Goal: Task Accomplishment & Management: Complete application form

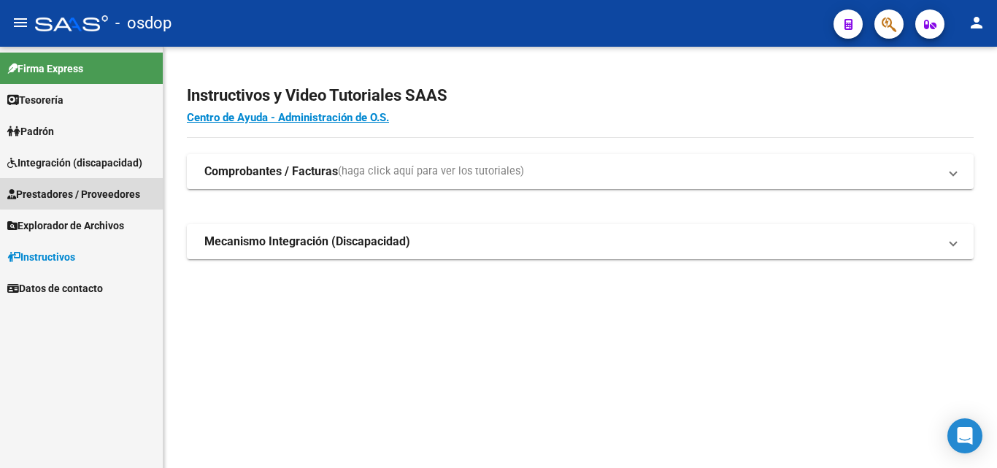
click at [91, 193] on span "Prestadores / Proveedores" at bounding box center [73, 194] width 133 height 16
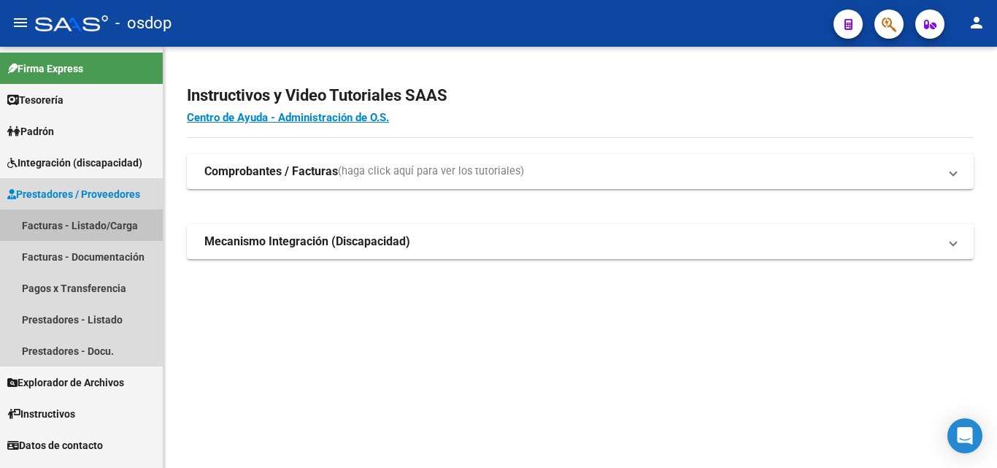
click at [91, 226] on link "Facturas - Listado/Carga" at bounding box center [81, 224] width 163 height 31
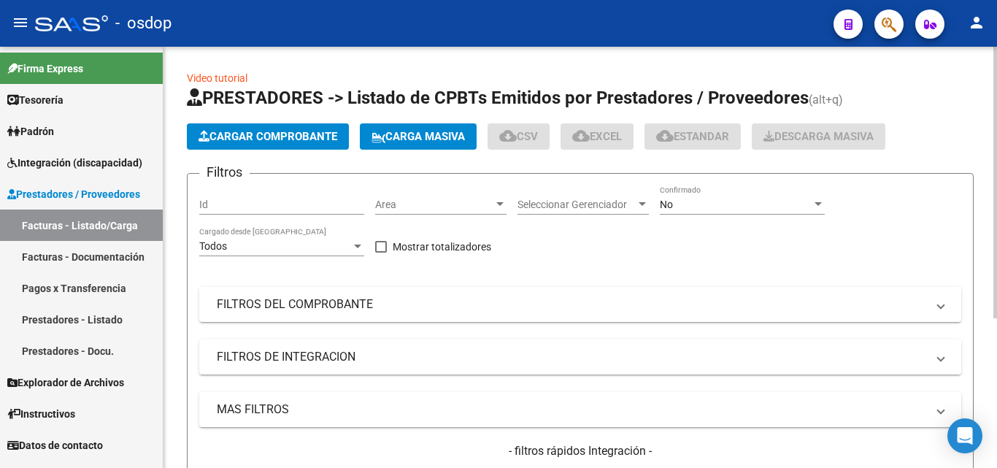
click at [283, 133] on span "Cargar Comprobante" at bounding box center [268, 136] width 139 height 13
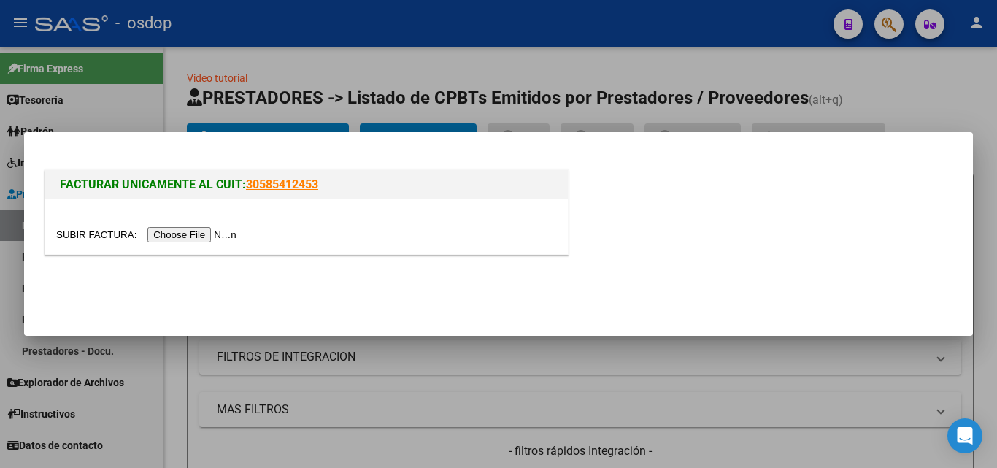
click at [227, 236] on input "file" at bounding box center [148, 234] width 185 height 15
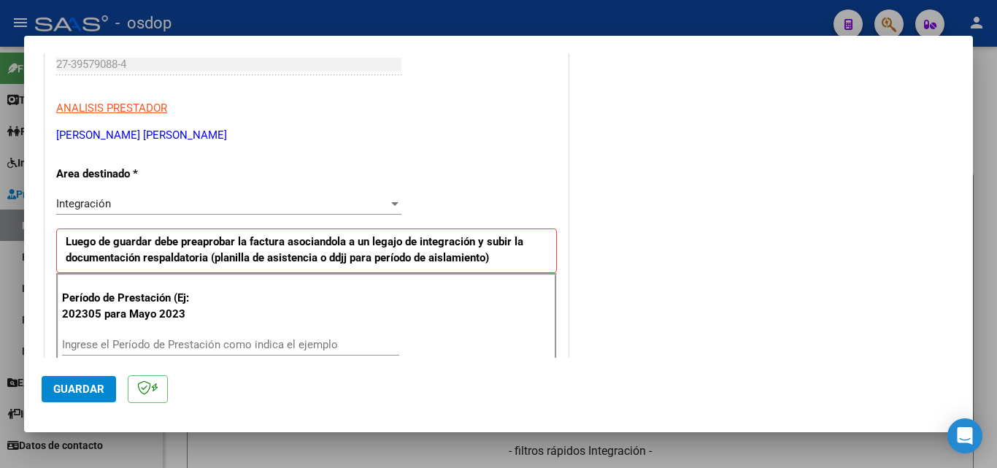
scroll to position [365, 0]
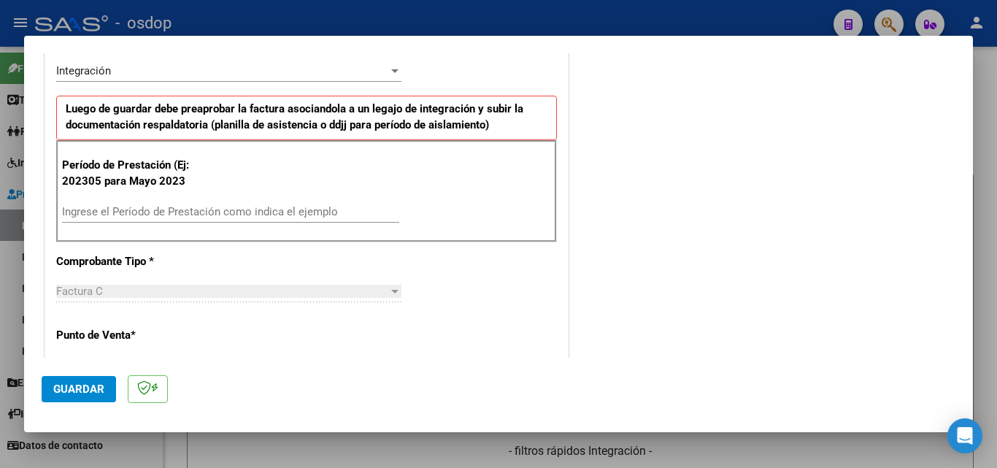
click at [107, 208] on input "Ingrese el Período de Prestación como indica el ejemplo" at bounding box center [230, 211] width 337 height 13
type input "202507"
click at [71, 391] on span "Guardar" at bounding box center [78, 388] width 51 height 13
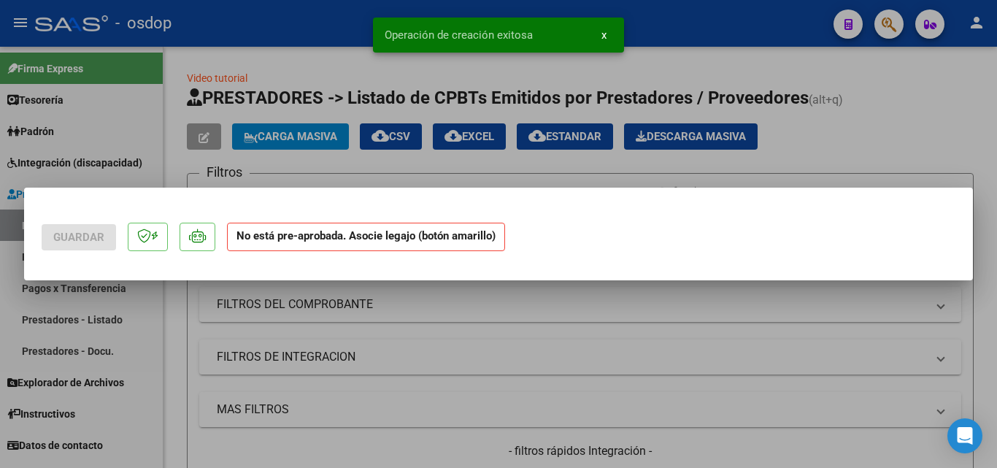
scroll to position [0, 0]
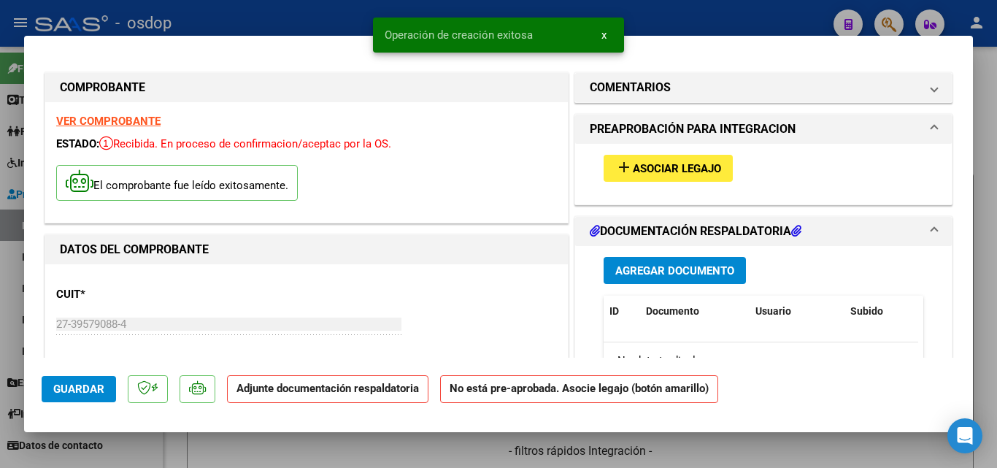
click at [615, 167] on mat-icon "add" at bounding box center [624, 167] width 18 height 18
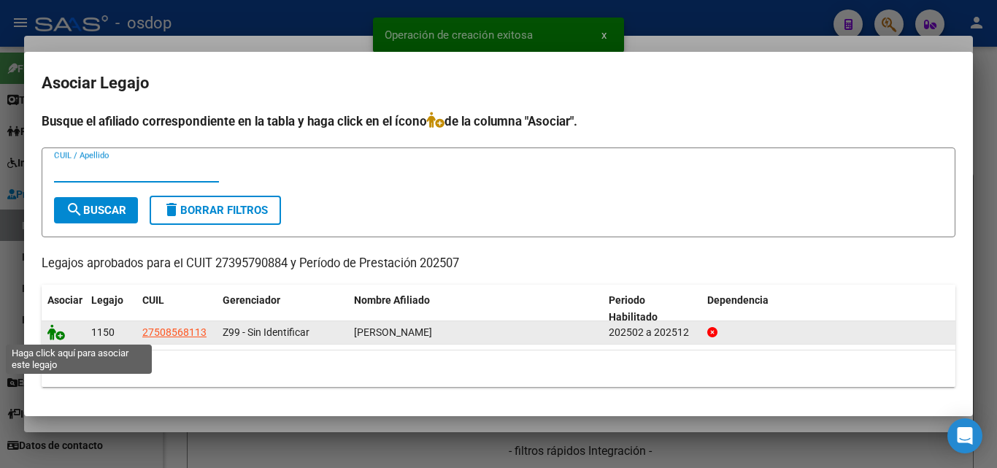
click at [54, 335] on icon at bounding box center [56, 332] width 18 height 16
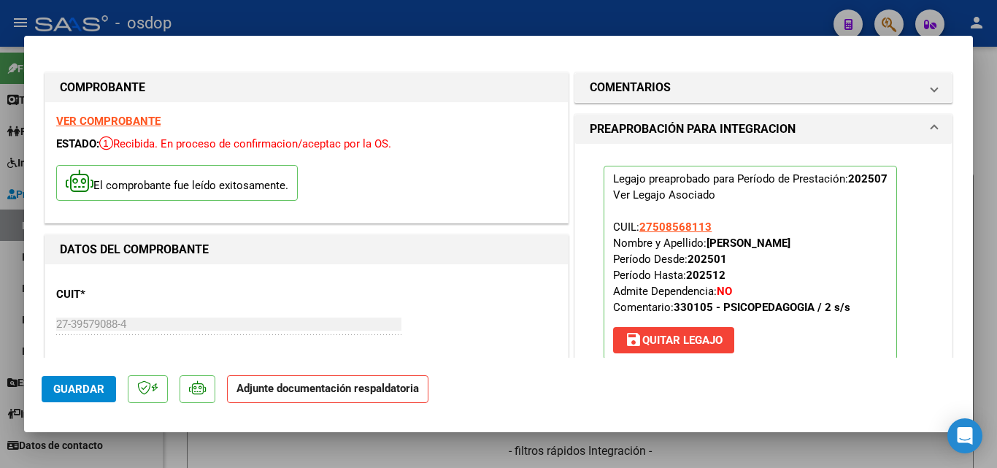
scroll to position [219, 0]
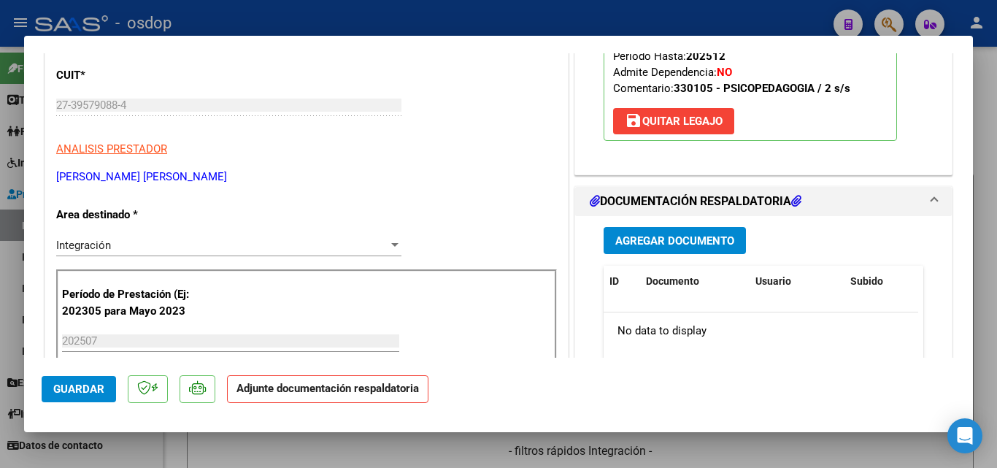
click at [686, 237] on span "Agregar Documento" at bounding box center [674, 240] width 119 height 13
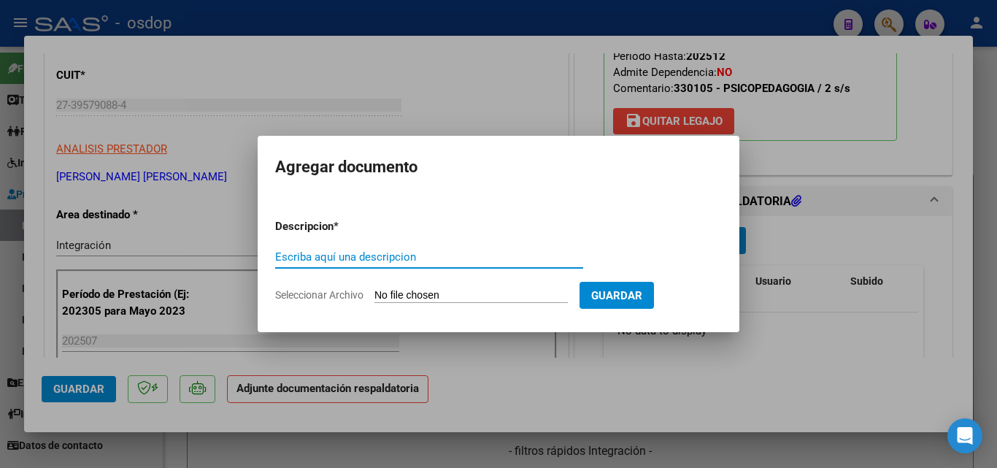
click at [344, 255] on input "Escriba aquí una descripcion" at bounding box center [429, 256] width 308 height 13
type input "ddjj"
click at [410, 291] on input "Seleccionar Archivo" at bounding box center [470, 296] width 193 height 14
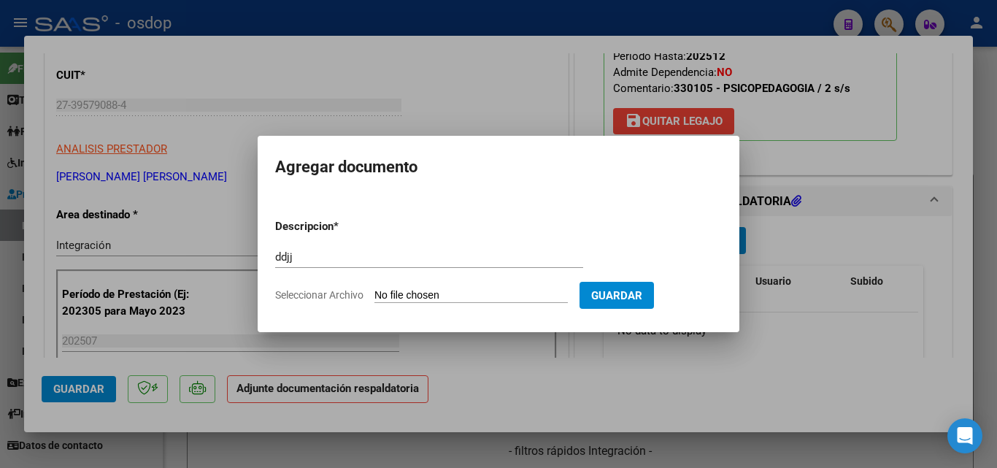
type input "C:\fakepath\Asistencia [PERSON_NAME].pdf"
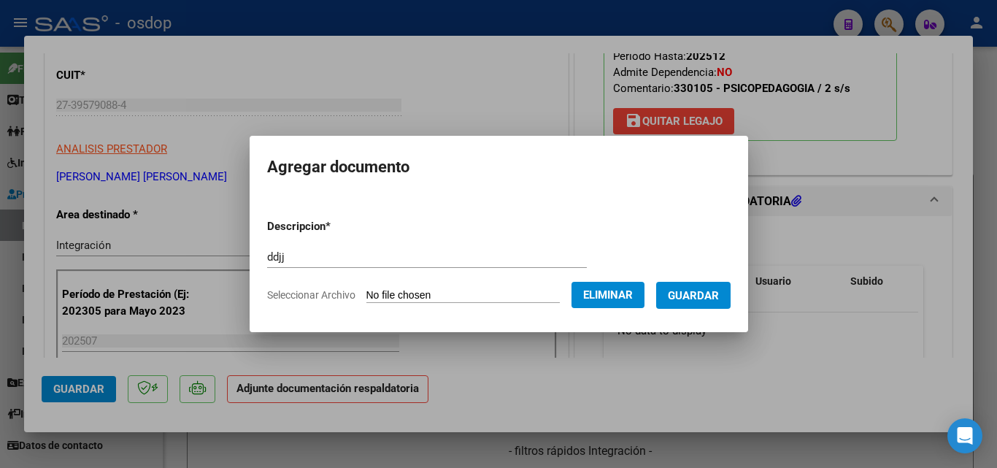
click at [719, 295] on span "Guardar" at bounding box center [693, 295] width 51 height 13
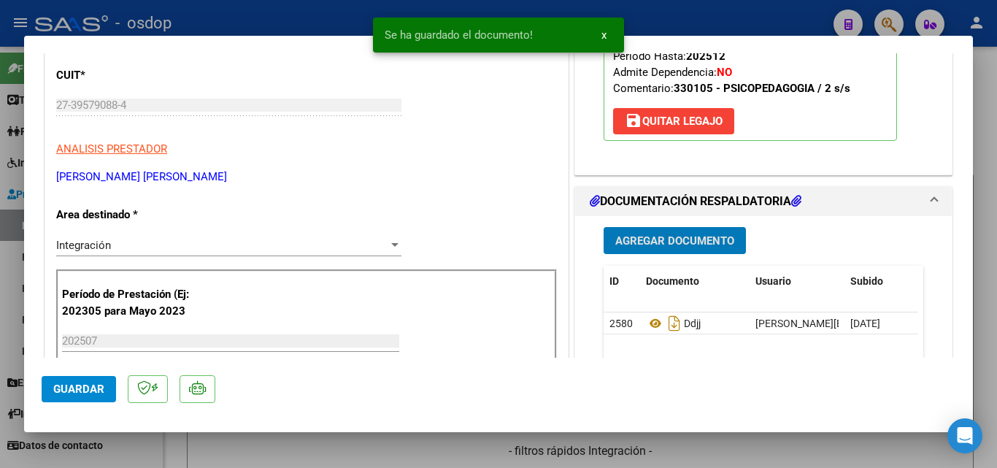
click at [634, 18] on div "Se ha guardado el documento! x" at bounding box center [498, 35] width 286 height 70
click at [674, 18] on div at bounding box center [498, 234] width 997 height 468
type input "$ 0,00"
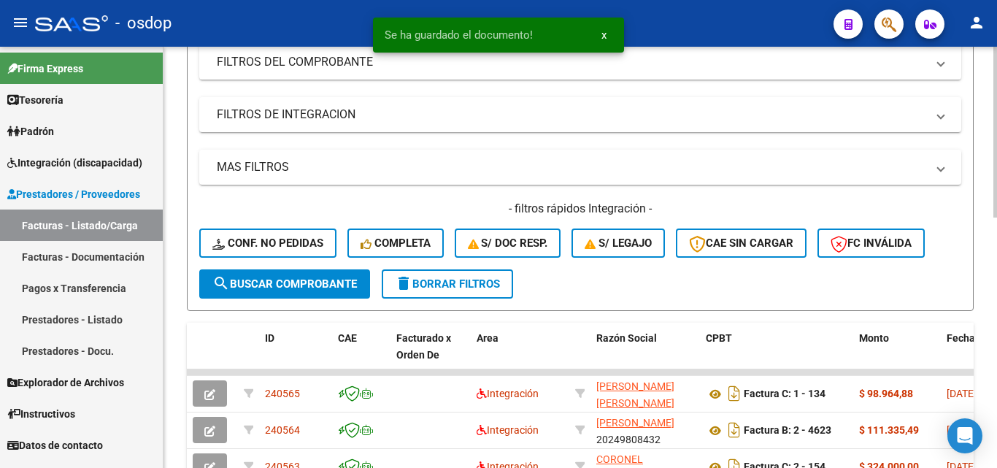
scroll to position [292, 0]
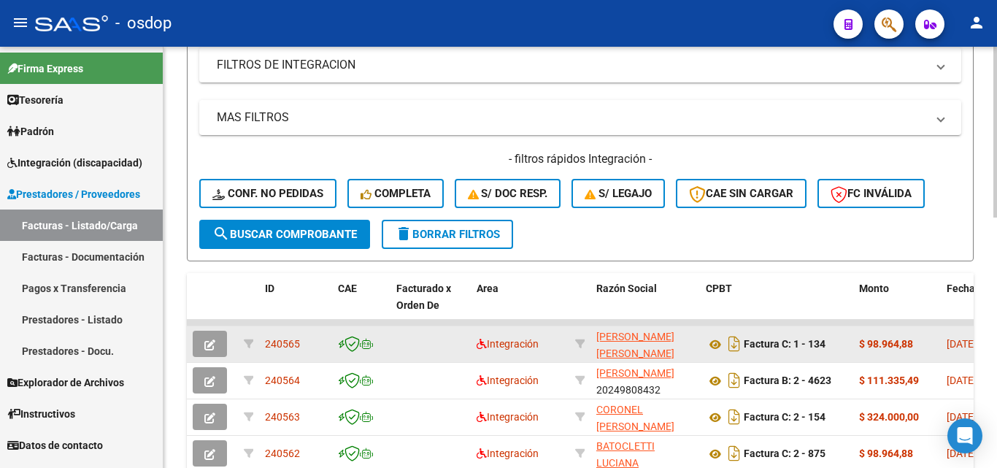
drag, startPoint x: 310, startPoint y: 341, endPoint x: 266, endPoint y: 341, distance: 44.5
click at [266, 341] on div "240565" at bounding box center [295, 344] width 61 height 17
copy span "240565"
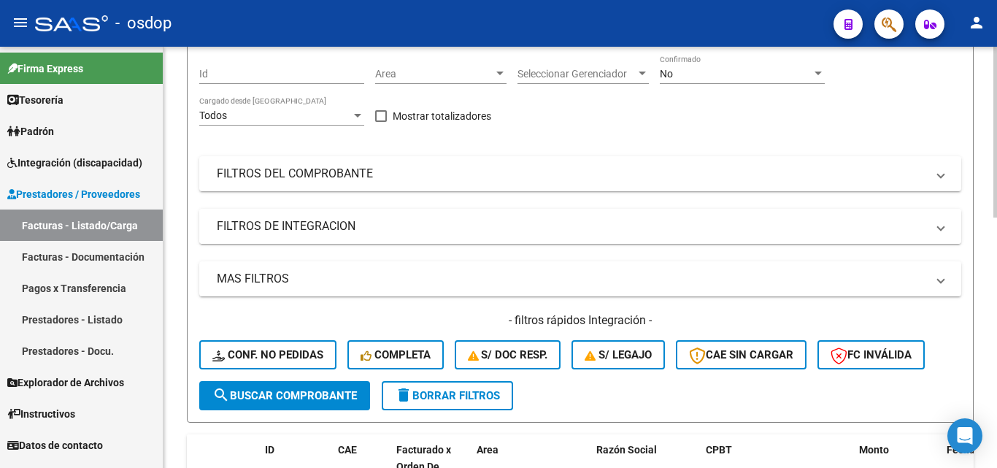
scroll to position [0, 0]
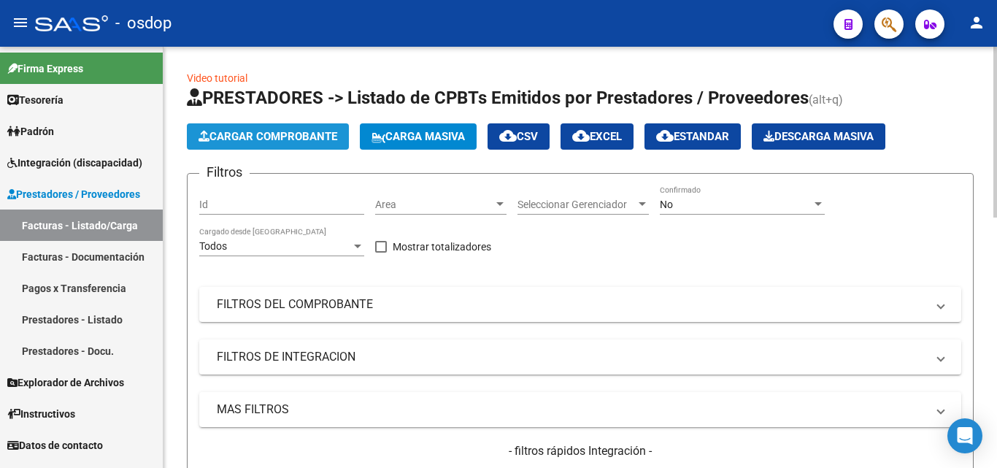
click at [318, 138] on span "Cargar Comprobante" at bounding box center [268, 136] width 139 height 13
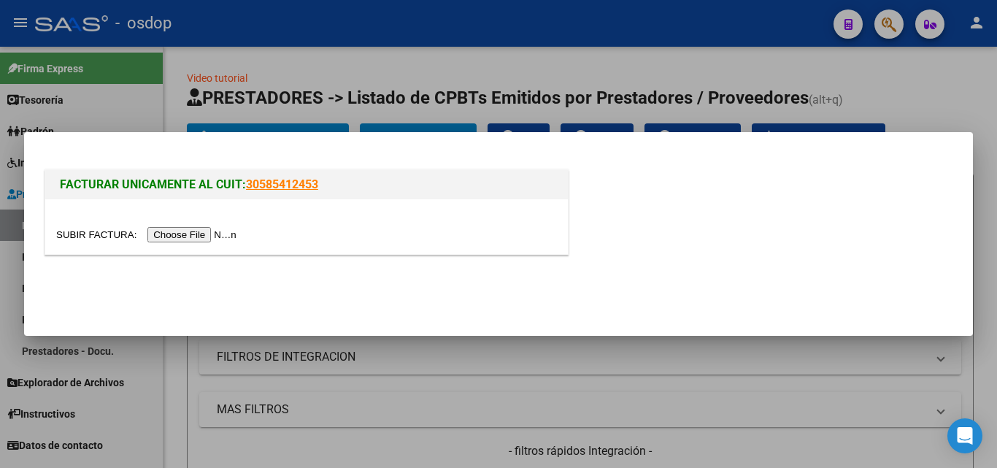
click at [215, 231] on input "file" at bounding box center [148, 234] width 185 height 15
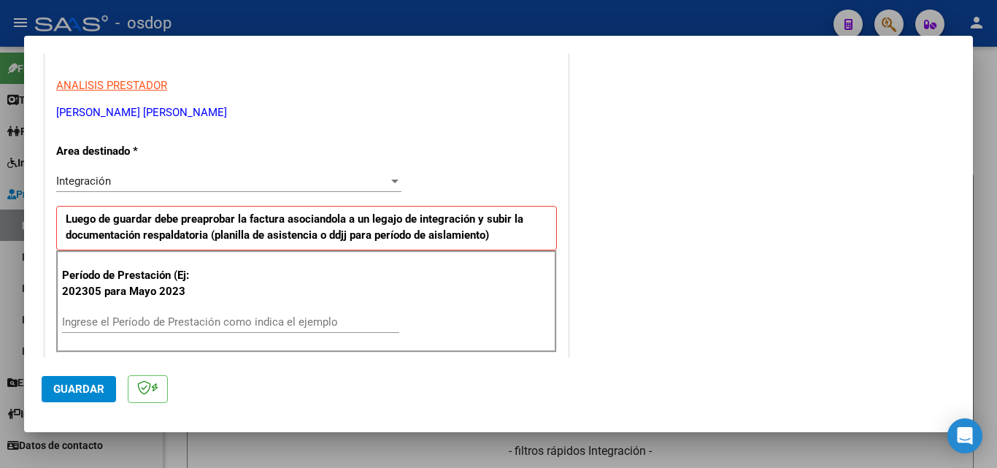
scroll to position [292, 0]
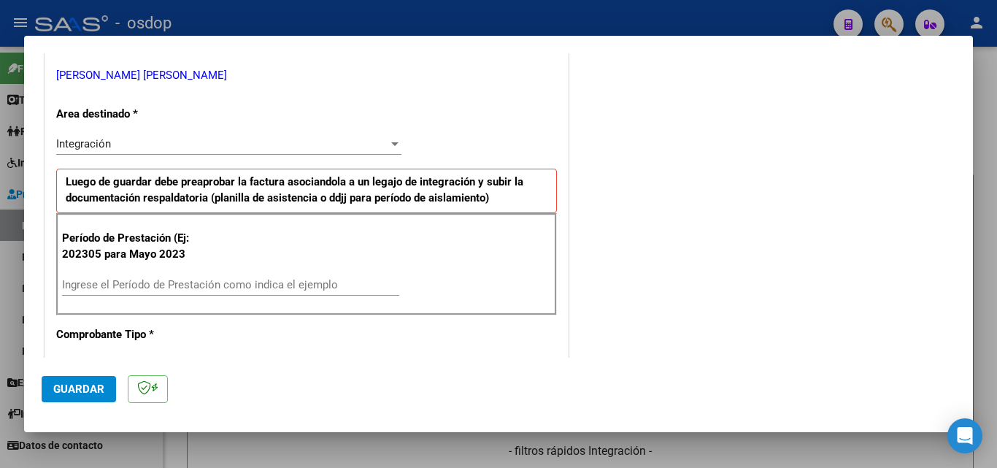
click at [119, 293] on div "Ingrese el Período de Prestación como indica el ejemplo" at bounding box center [230, 285] width 337 height 22
click at [117, 285] on input "Ingrese el Período de Prestación como indica el ejemplo" at bounding box center [230, 284] width 337 height 13
type input "202507"
click at [80, 391] on span "Guardar" at bounding box center [78, 388] width 51 height 13
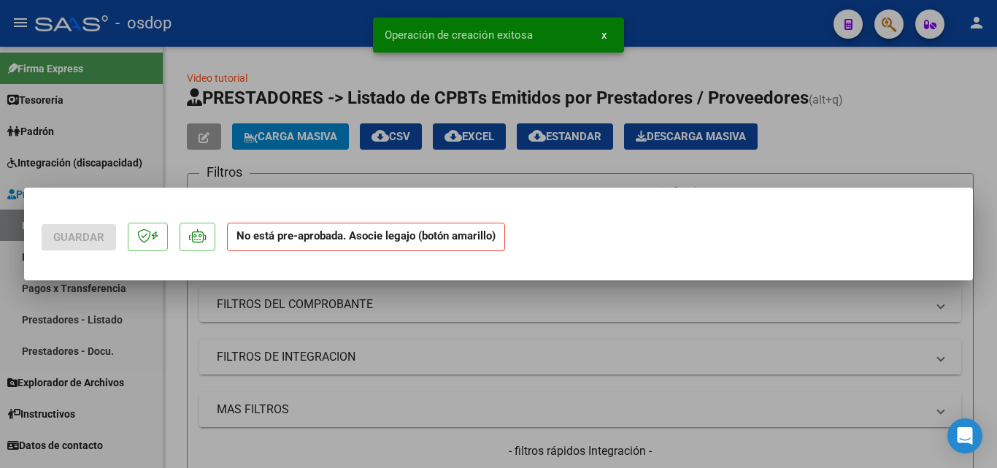
scroll to position [0, 0]
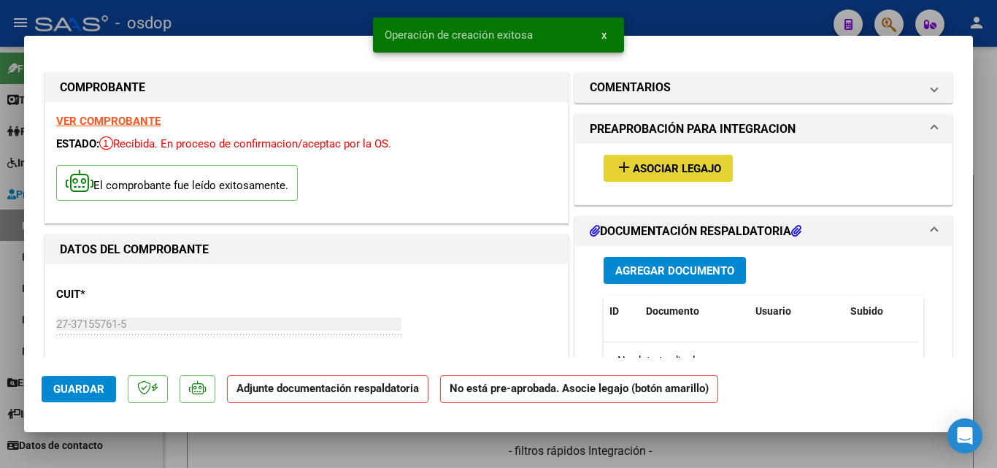
click at [615, 164] on mat-icon "add" at bounding box center [624, 167] width 18 height 18
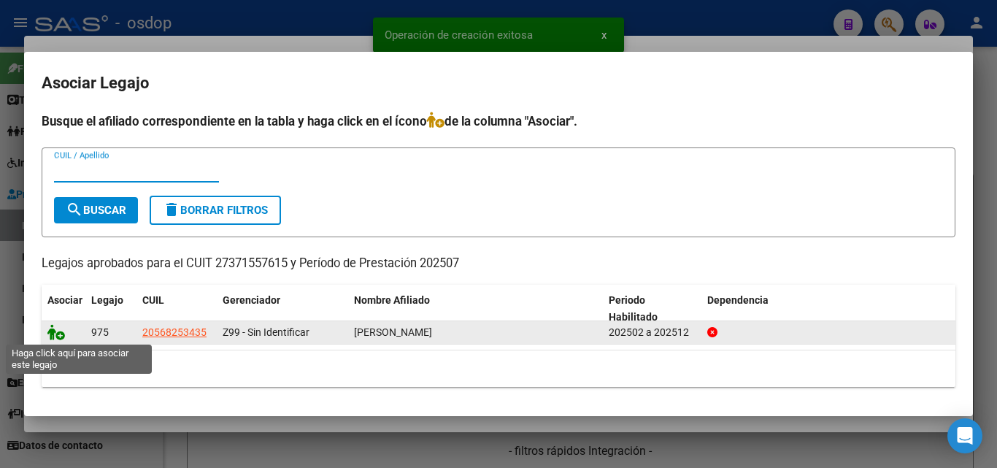
click at [50, 336] on icon at bounding box center [56, 332] width 18 height 16
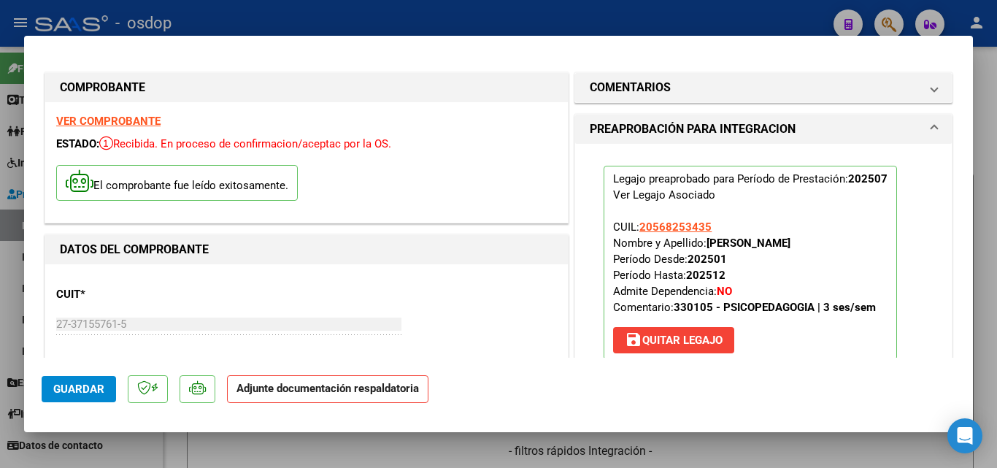
scroll to position [219, 0]
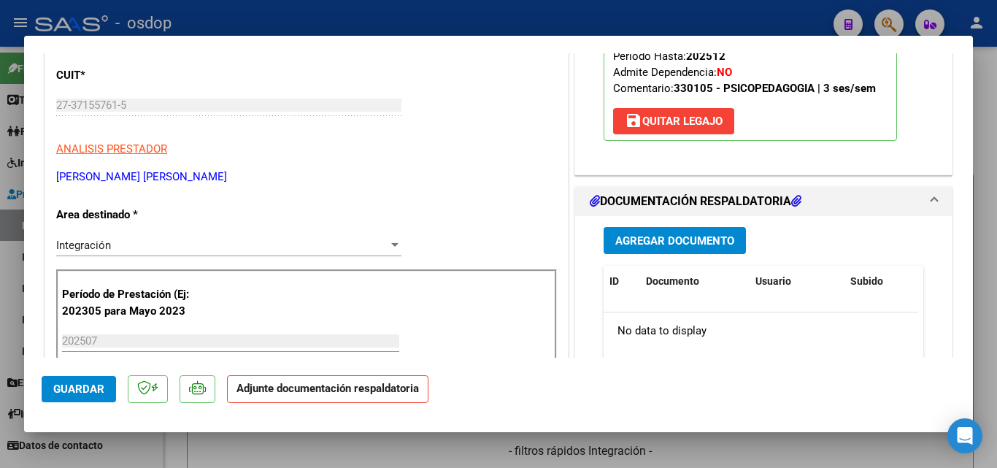
click at [712, 249] on button "Agregar Documento" at bounding box center [675, 240] width 142 height 27
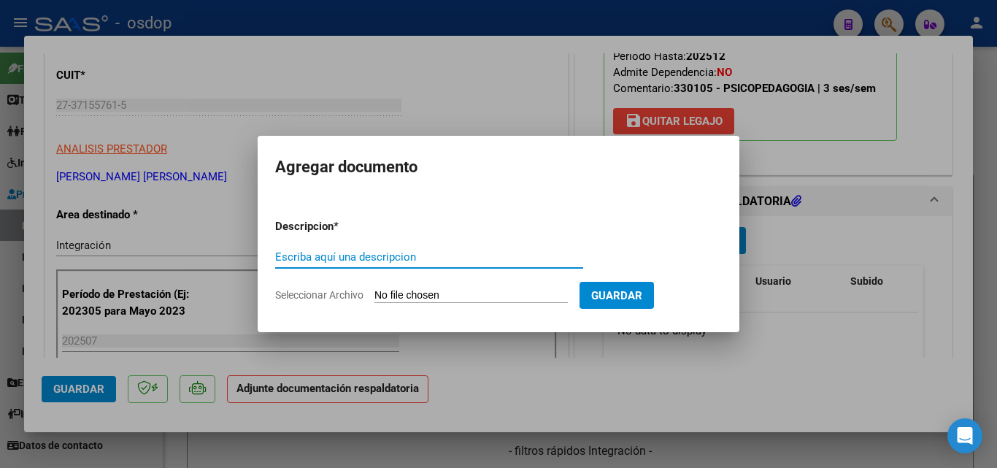
click at [358, 258] on input "Escriba aquí una descripcion" at bounding box center [429, 256] width 308 height 13
type input "DDJJ"
click at [422, 291] on input "Seleccionar Archivo" at bounding box center [470, 296] width 193 height 14
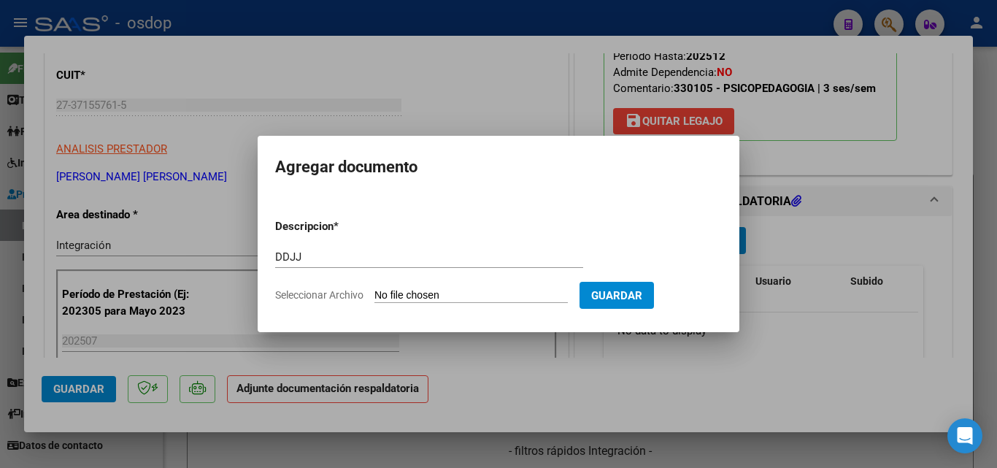
type input "C:\fakepath\[PERSON_NAME] plan 07.pdf"
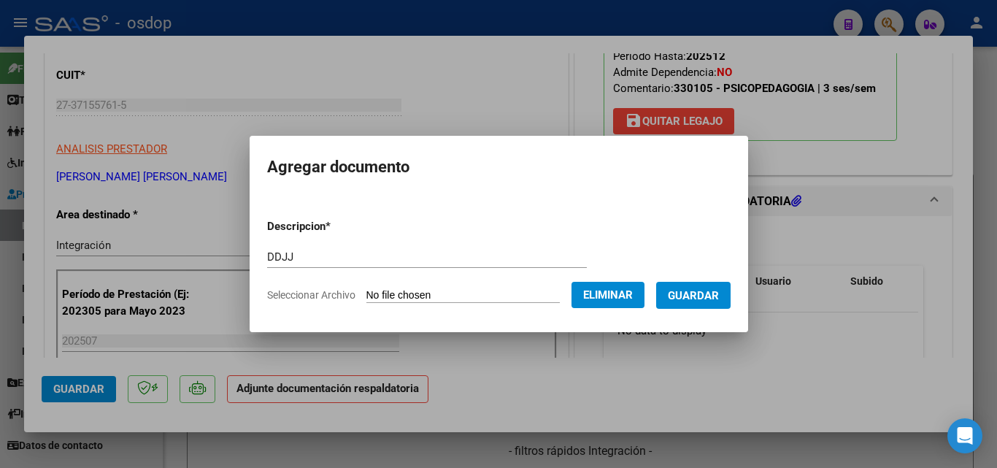
click at [717, 299] on span "Guardar" at bounding box center [693, 295] width 51 height 13
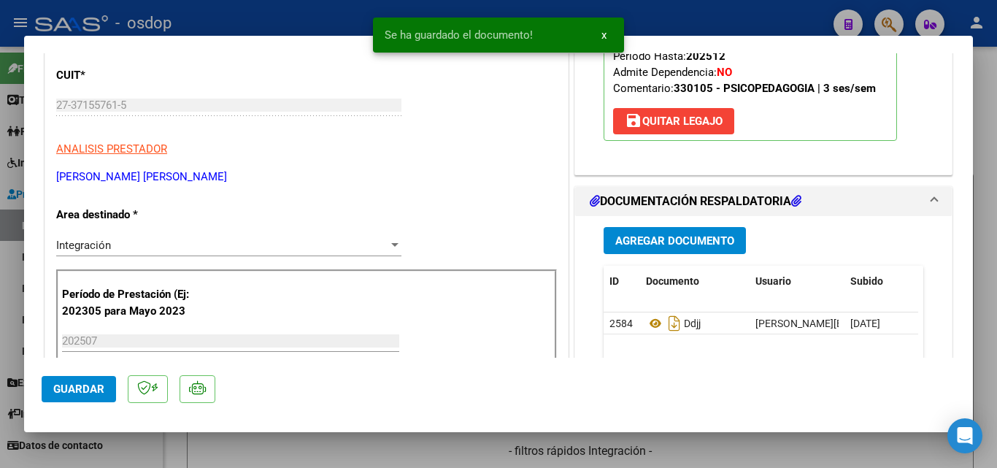
click at [685, 14] on div at bounding box center [498, 234] width 997 height 468
type input "$ 0,00"
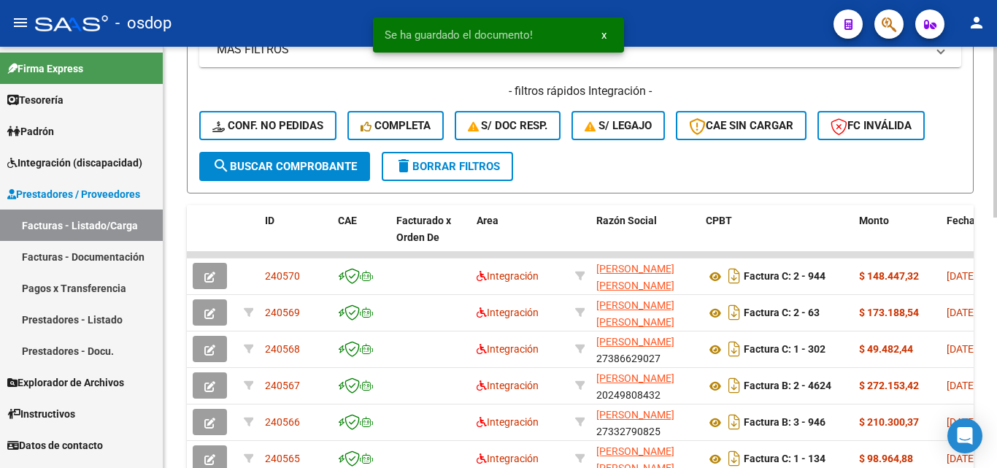
scroll to position [365, 0]
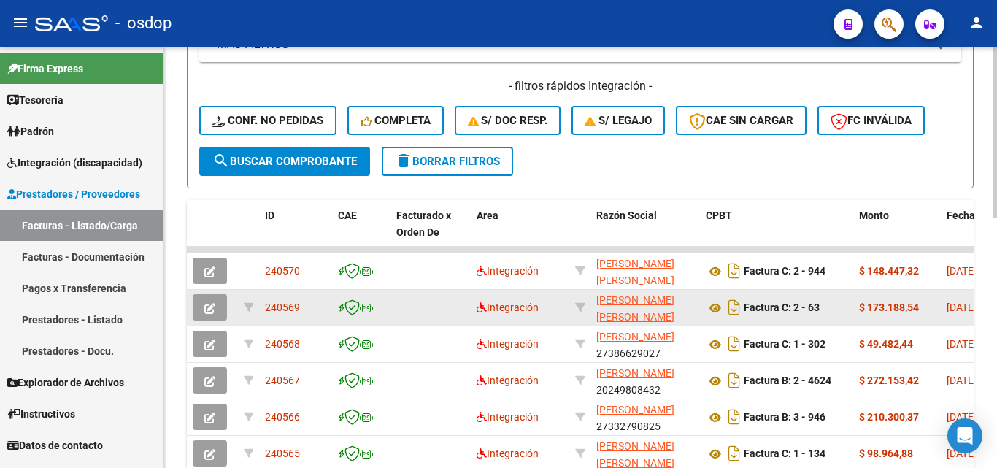
drag, startPoint x: 302, startPoint y: 303, endPoint x: 266, endPoint y: 304, distance: 35.8
click at [266, 304] on div "240569" at bounding box center [295, 307] width 61 height 17
copy span "240569"
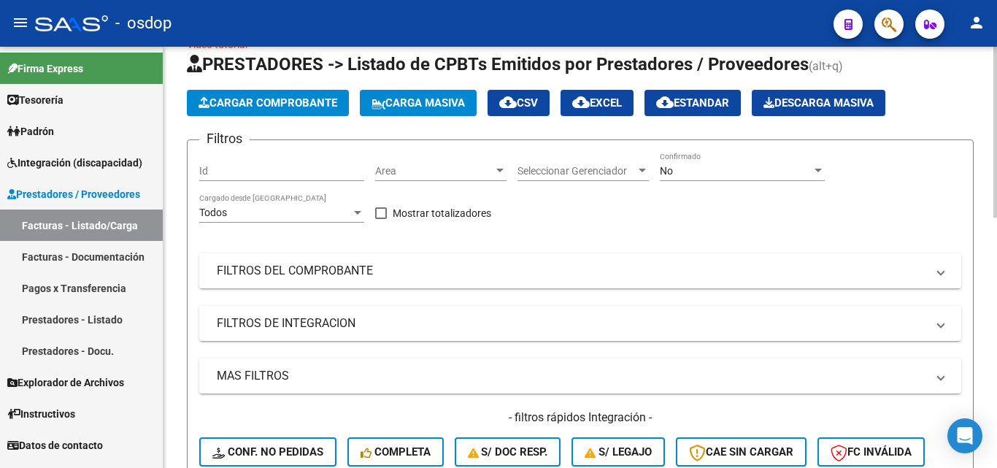
scroll to position [0, 0]
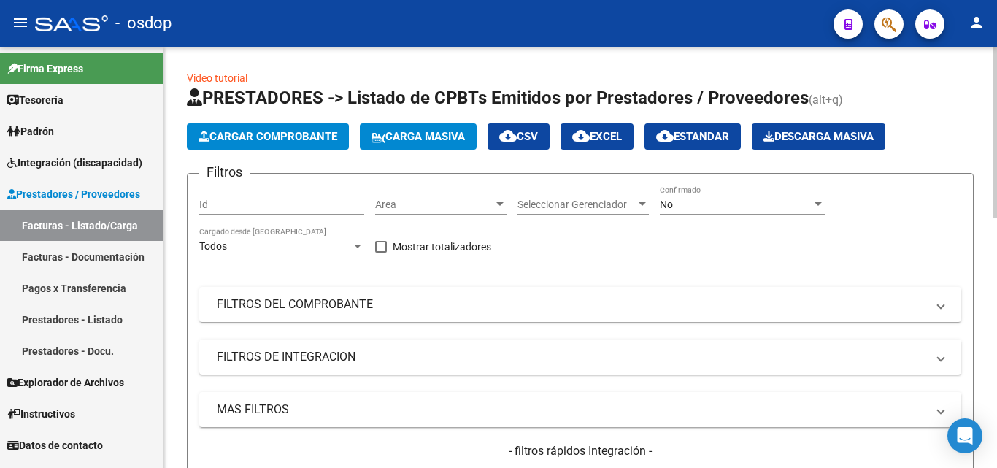
click at [309, 137] on span "Cargar Comprobante" at bounding box center [268, 136] width 139 height 13
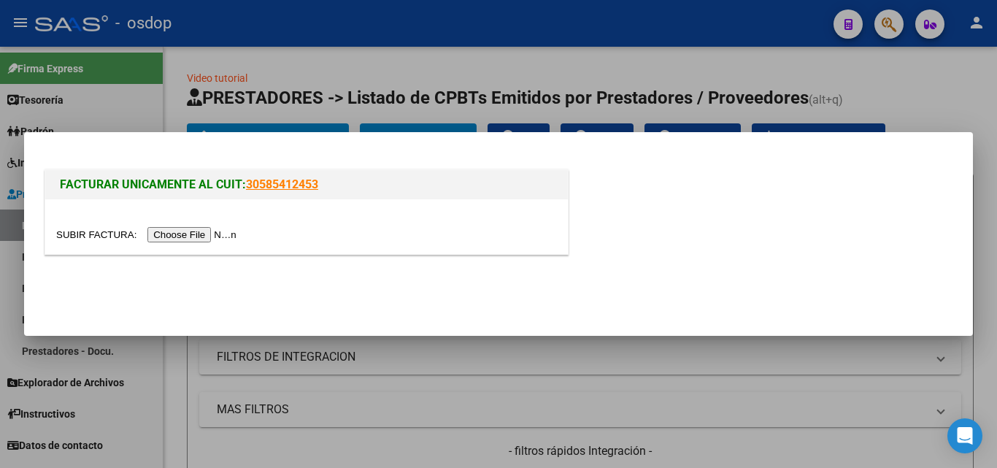
click at [226, 231] on input "file" at bounding box center [148, 234] width 185 height 15
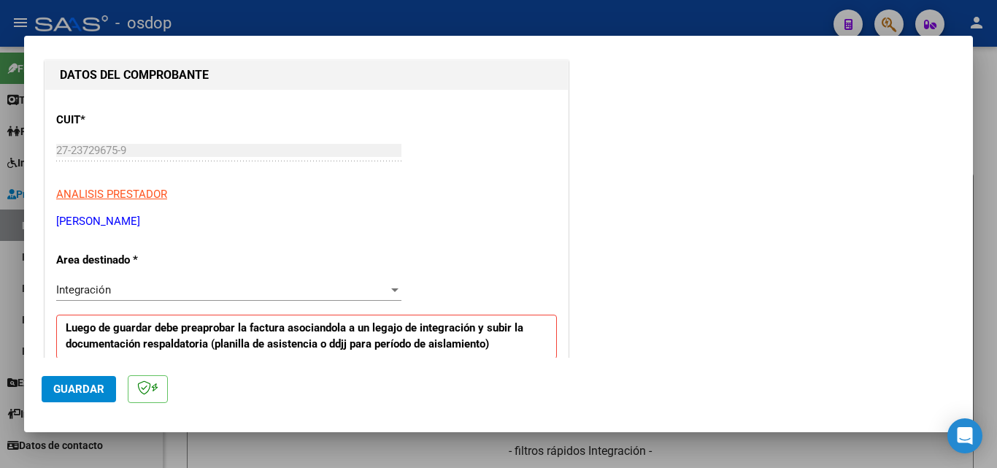
scroll to position [292, 0]
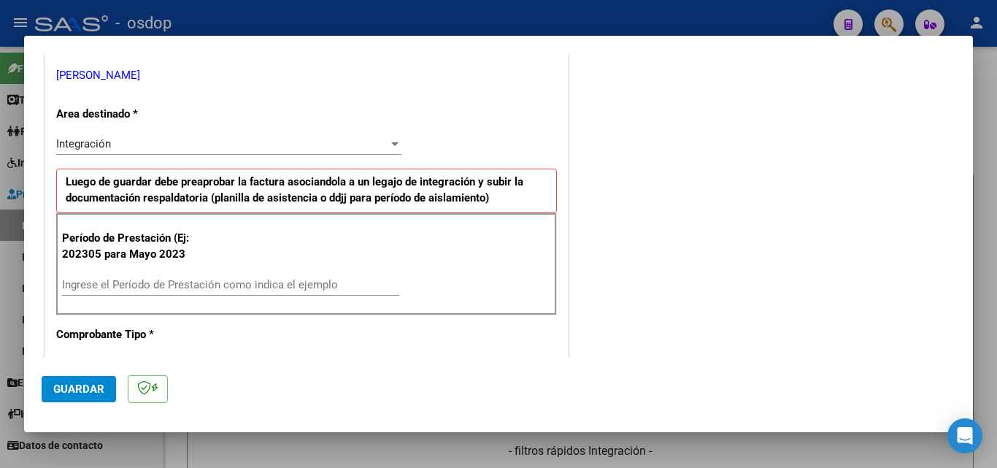
click at [76, 276] on div "Ingrese el Período de Prestación como indica el ejemplo" at bounding box center [230, 285] width 337 height 22
click at [76, 280] on input "Ingrese el Período de Prestación como indica el ejemplo" at bounding box center [230, 284] width 337 height 13
type input "202507"
click at [80, 388] on span "Guardar" at bounding box center [78, 388] width 51 height 13
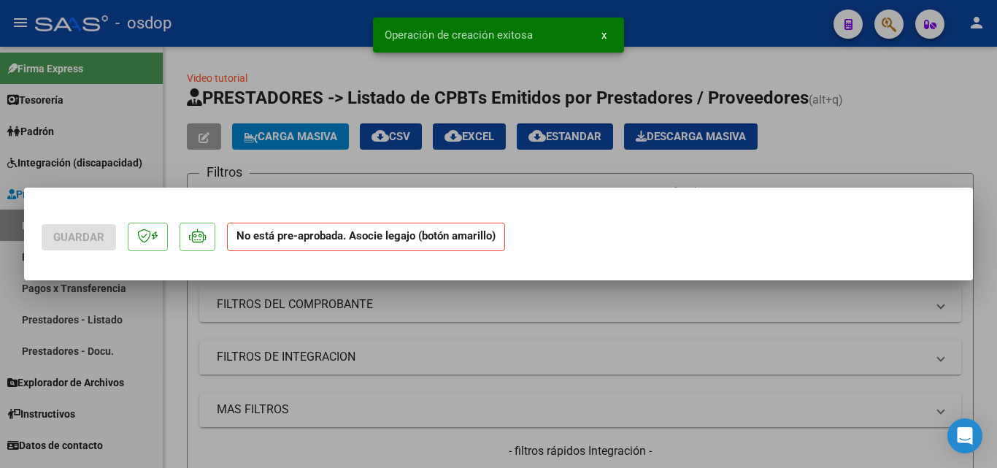
scroll to position [0, 0]
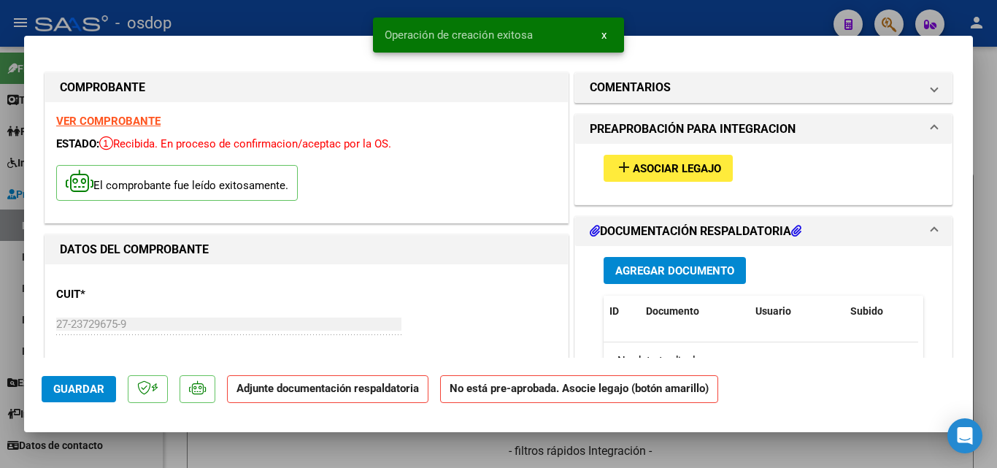
click at [619, 167] on mat-icon "add" at bounding box center [624, 167] width 18 height 18
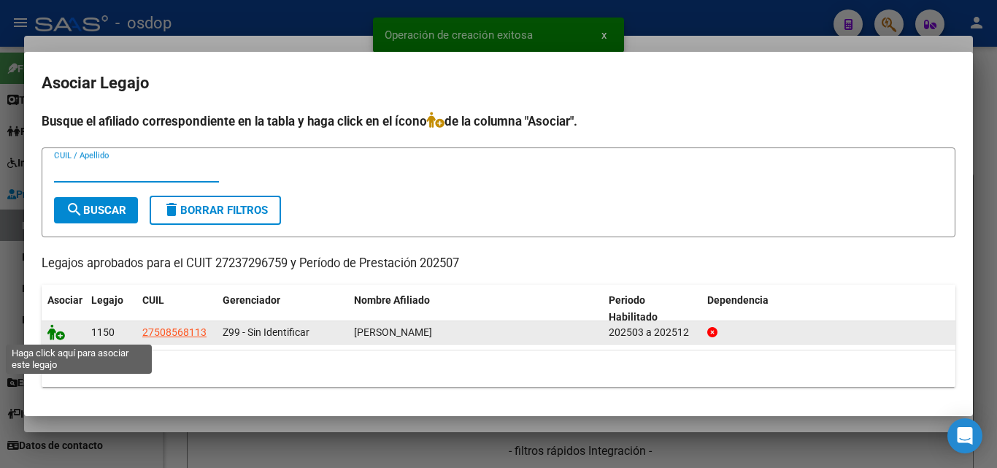
click at [61, 337] on icon at bounding box center [56, 332] width 18 height 16
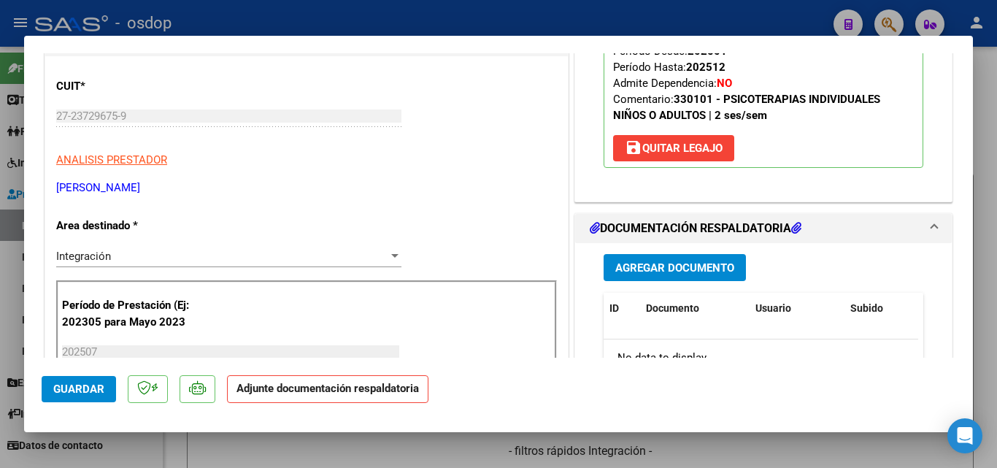
scroll to position [292, 0]
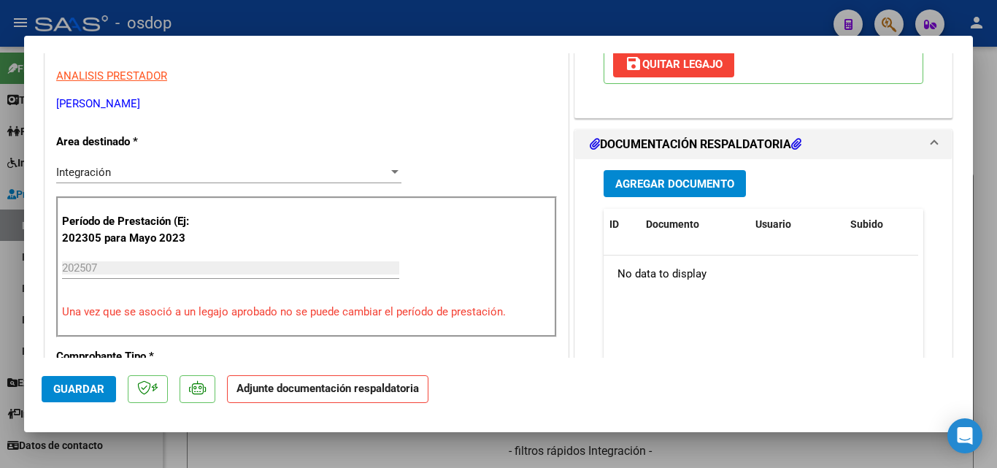
click at [703, 179] on span "Agregar Documento" at bounding box center [674, 183] width 119 height 13
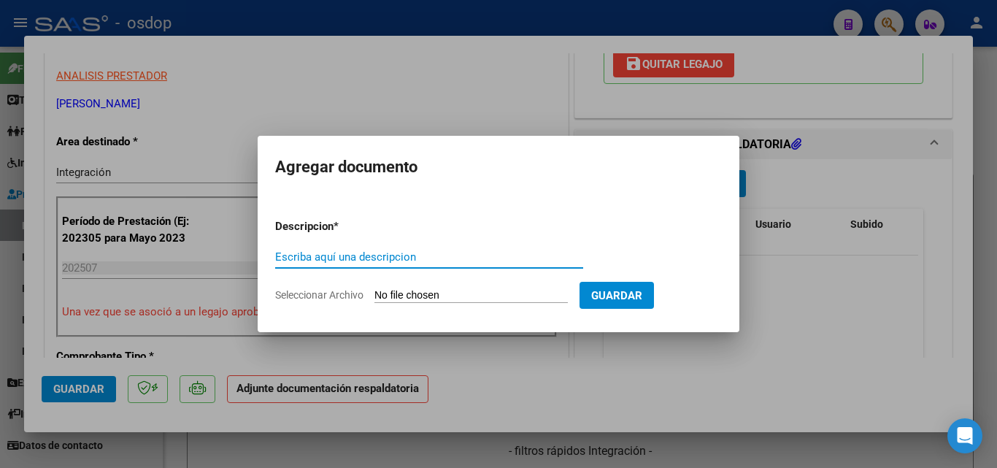
click at [368, 259] on input "Escriba aquí una descripcion" at bounding box center [429, 256] width 308 height 13
type input "DDJJ"
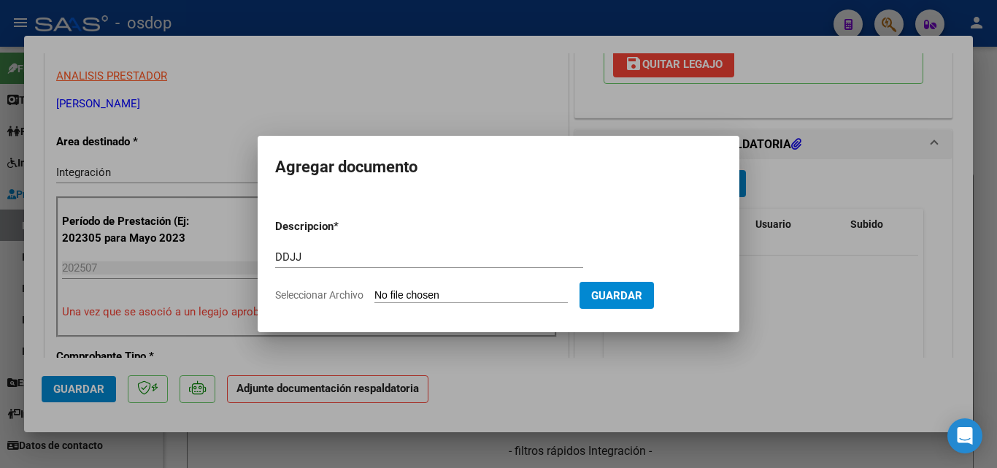
click at [388, 292] on input "Seleccionar Archivo" at bounding box center [470, 296] width 193 height 14
type input "C:\fakepath\[PERSON_NAME] plan 07.pdf"
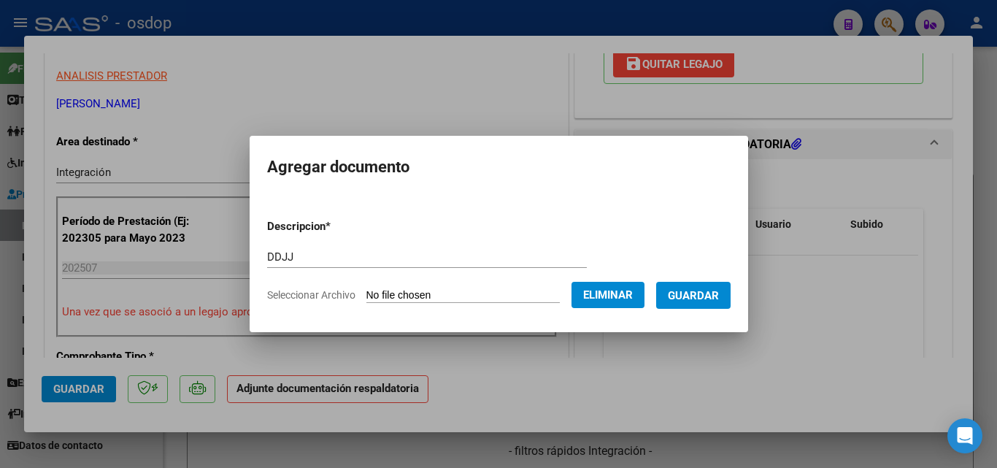
click at [699, 296] on span "Guardar" at bounding box center [693, 295] width 51 height 13
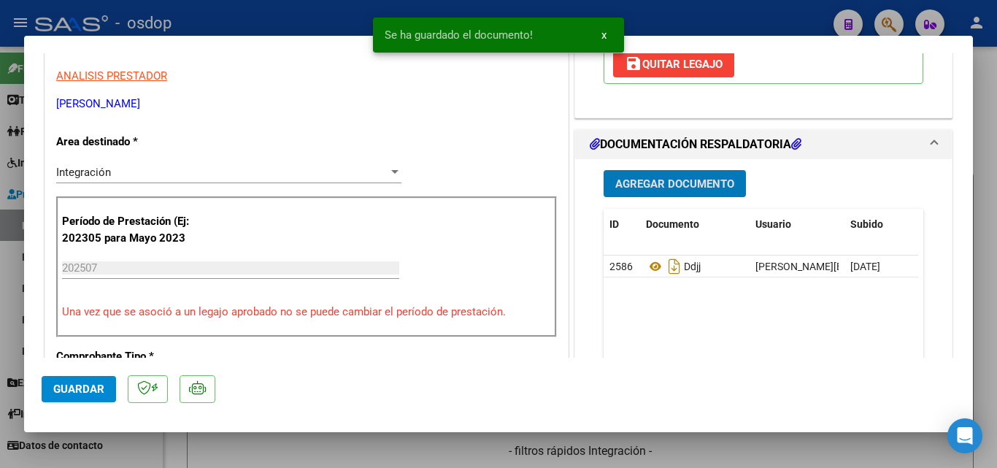
click at [673, 12] on div at bounding box center [498, 234] width 997 height 468
type input "$ 0,00"
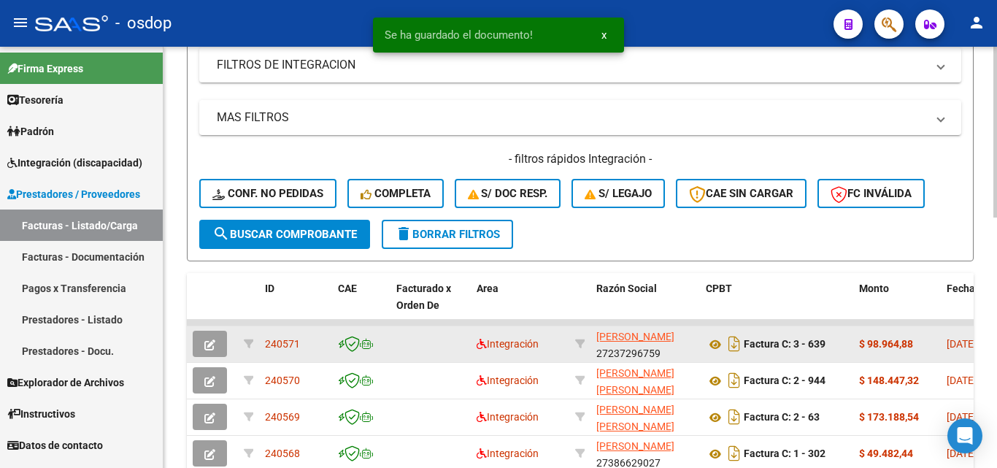
drag, startPoint x: 314, startPoint y: 342, endPoint x: 266, endPoint y: 340, distance: 48.2
click at [266, 340] on div "240571" at bounding box center [295, 344] width 61 height 17
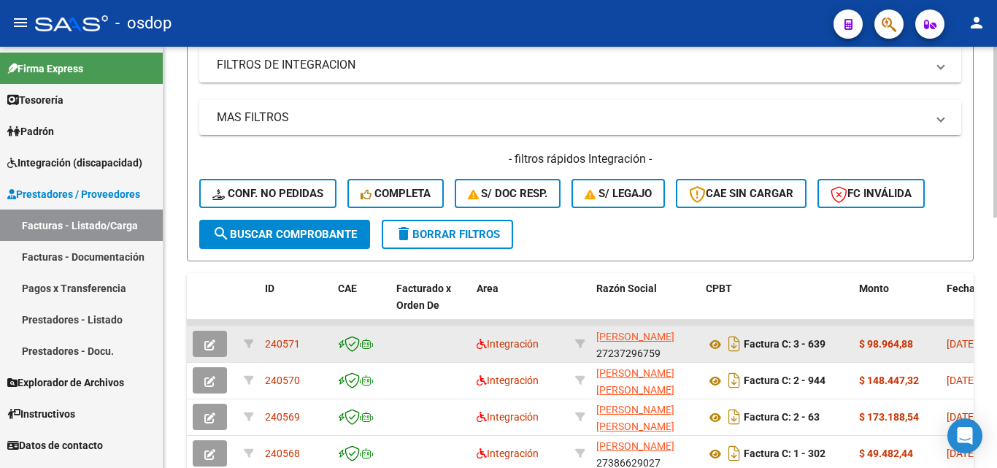
copy span "240571"
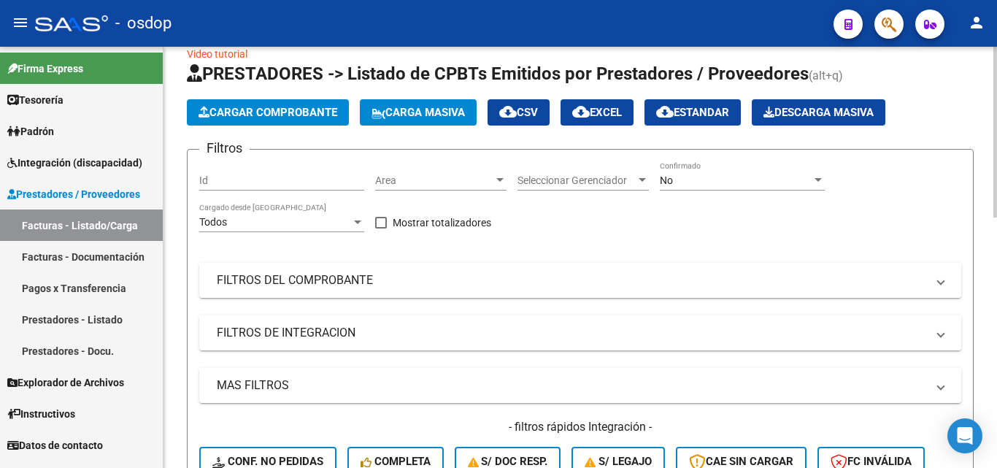
scroll to position [0, 0]
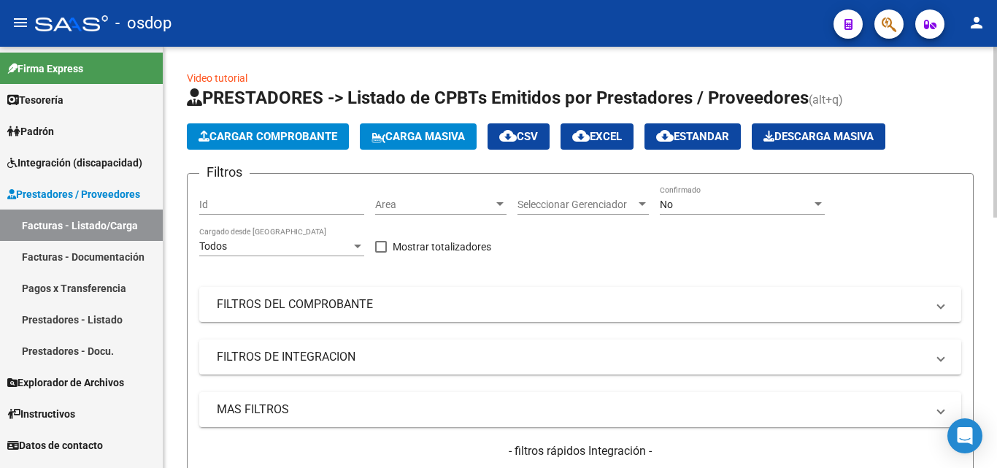
click at [299, 136] on span "Cargar Comprobante" at bounding box center [268, 136] width 139 height 13
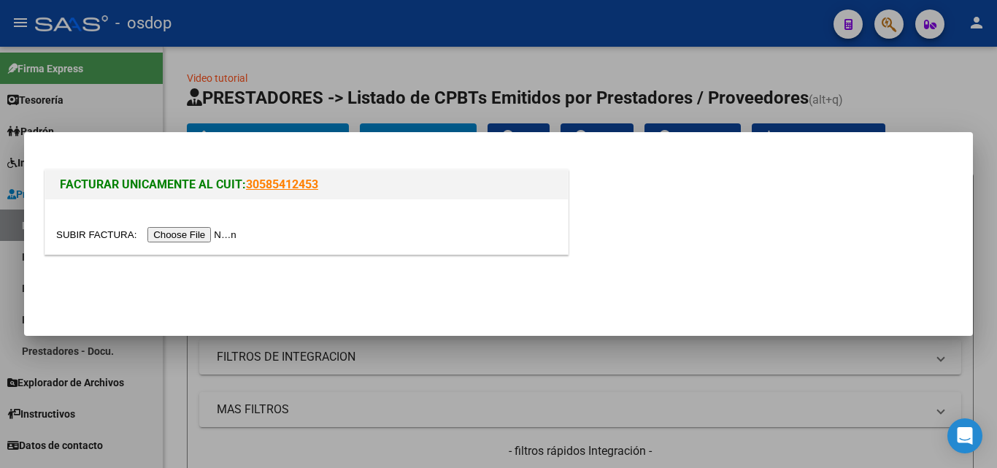
click at [230, 231] on input "file" at bounding box center [148, 234] width 185 height 15
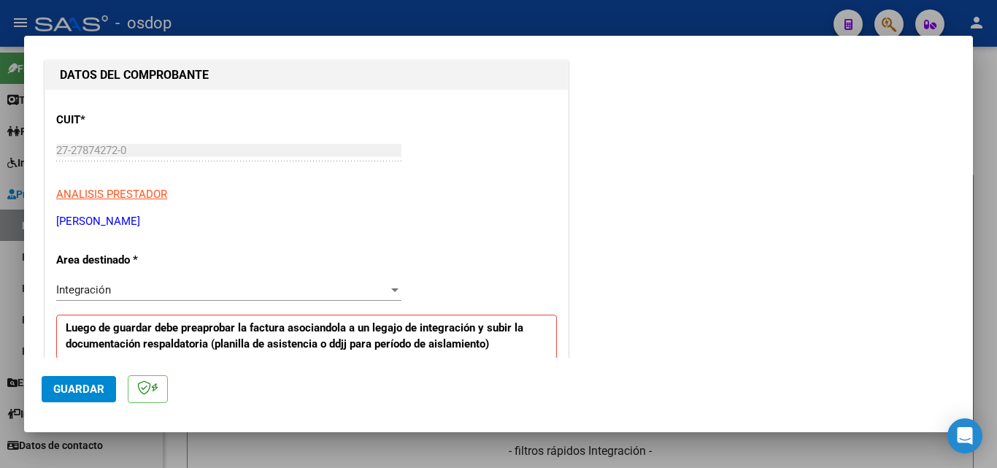
scroll to position [292, 0]
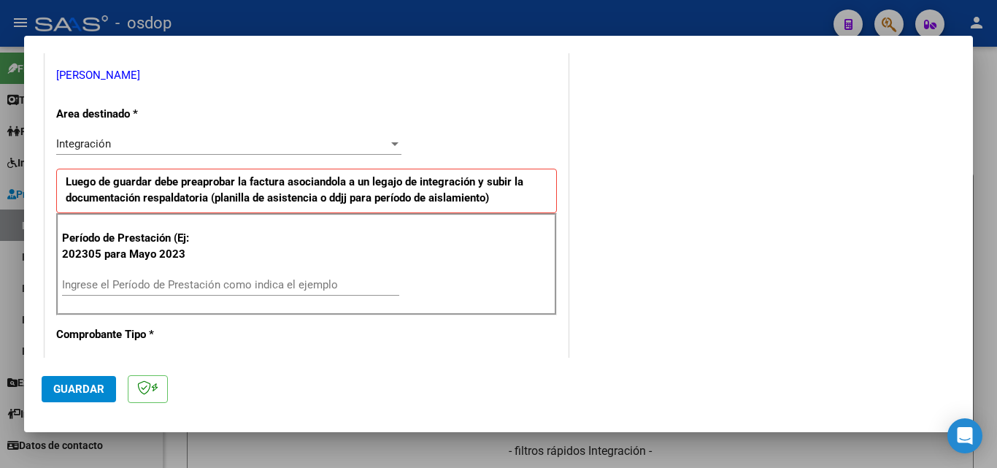
click at [136, 289] on input "Ingrese el Período de Prestación como indica el ejemplo" at bounding box center [230, 284] width 337 height 13
type input "202507"
click at [80, 385] on span "Guardar" at bounding box center [78, 388] width 51 height 13
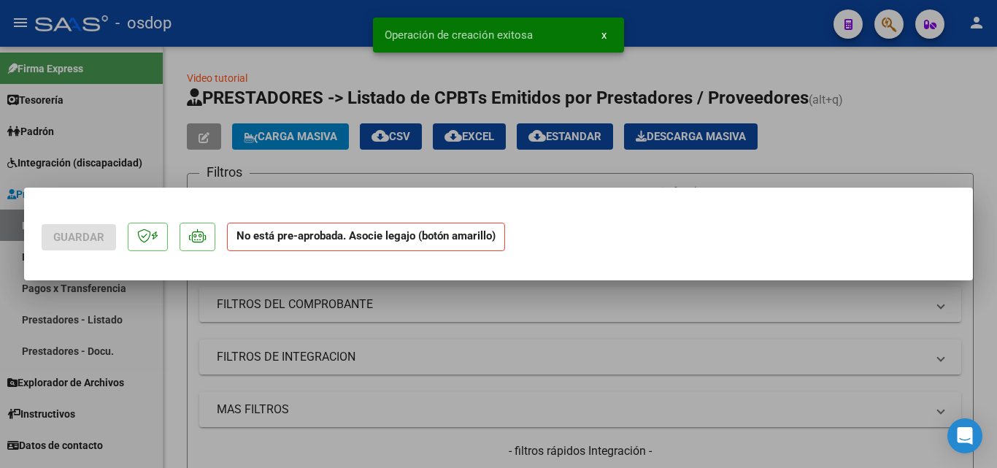
scroll to position [0, 0]
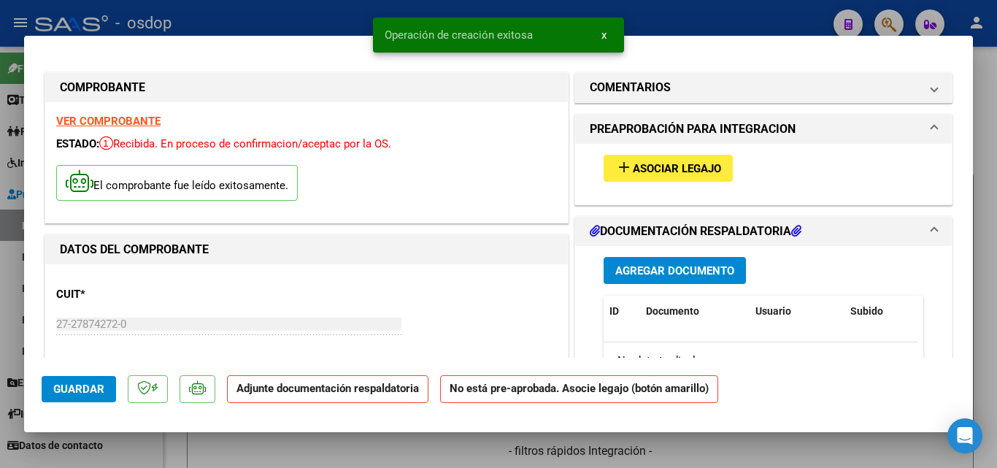
click at [618, 164] on mat-icon "add" at bounding box center [624, 167] width 18 height 18
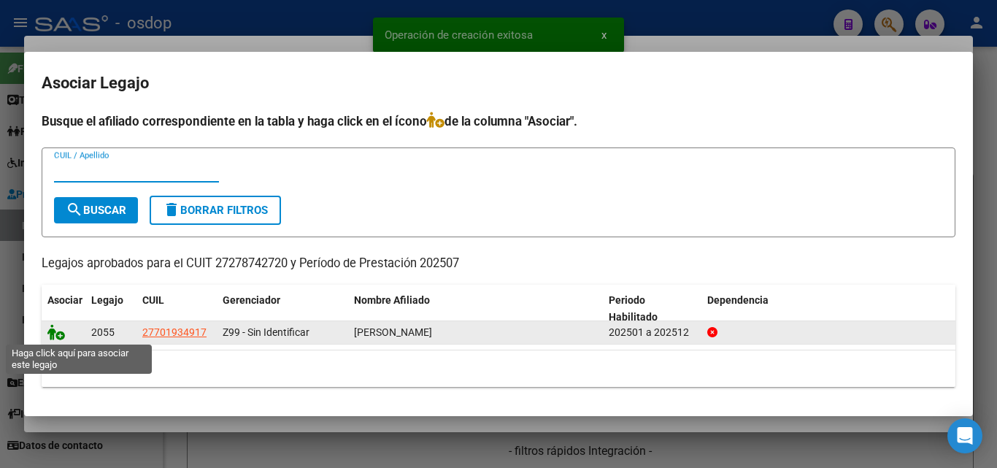
click at [57, 334] on icon at bounding box center [56, 332] width 18 height 16
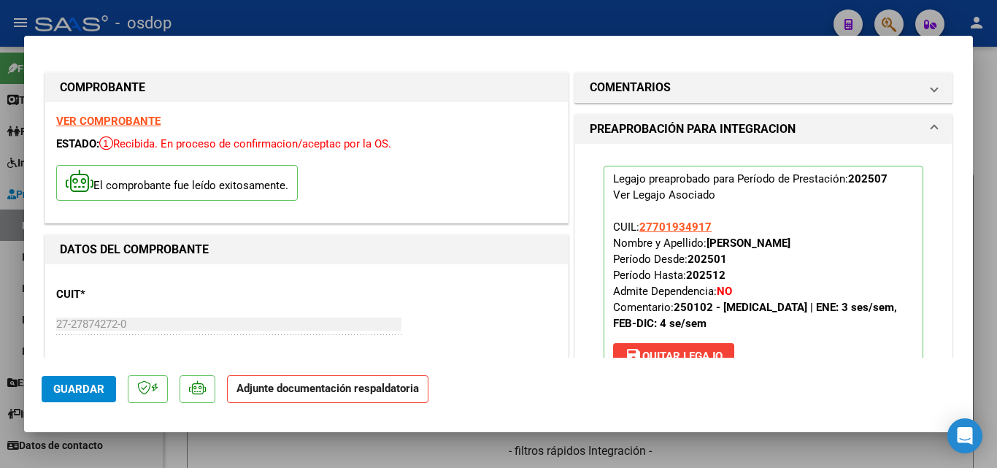
scroll to position [219, 0]
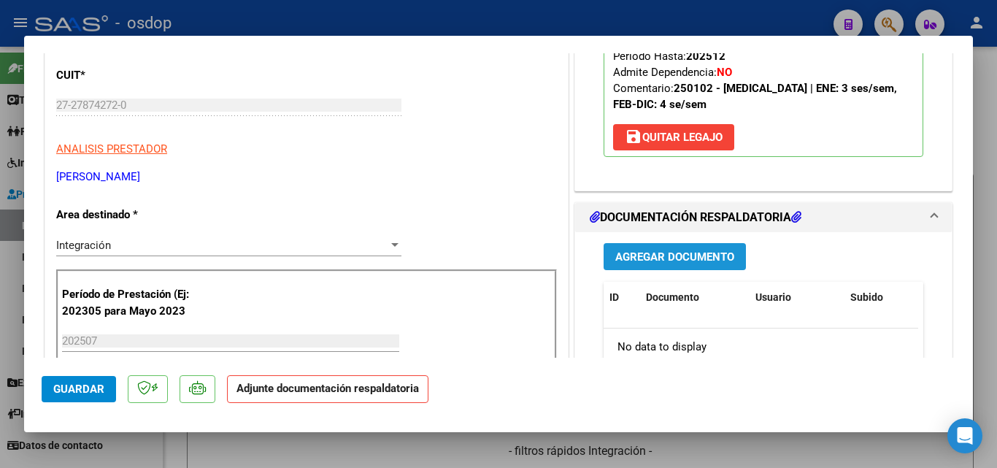
click at [666, 262] on span "Agregar Documento" at bounding box center [674, 256] width 119 height 13
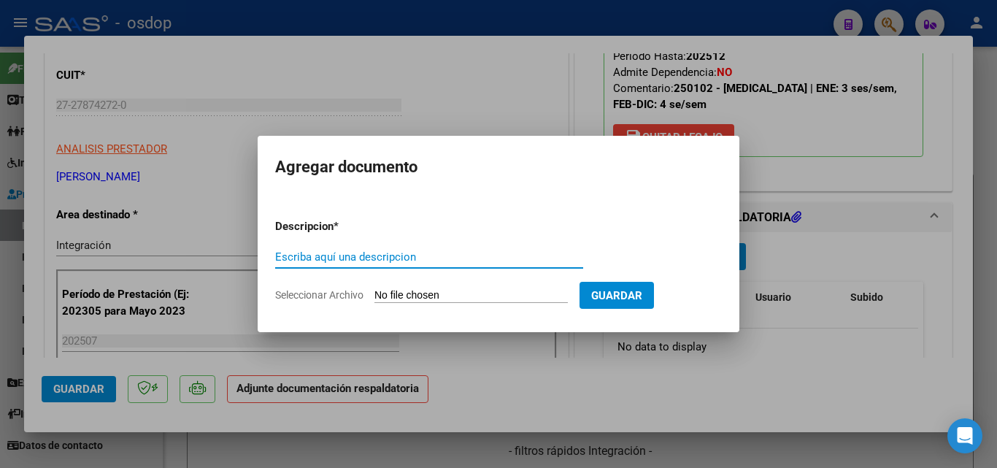
click at [384, 250] on input "Escriba aquí una descripcion" at bounding box center [429, 256] width 308 height 13
type input "DDJJ"
click at [413, 288] on form "Descripcion * DDJJ Escriba aquí una descripcion Seleccionar Archivo Guardar" at bounding box center [498, 260] width 447 height 107
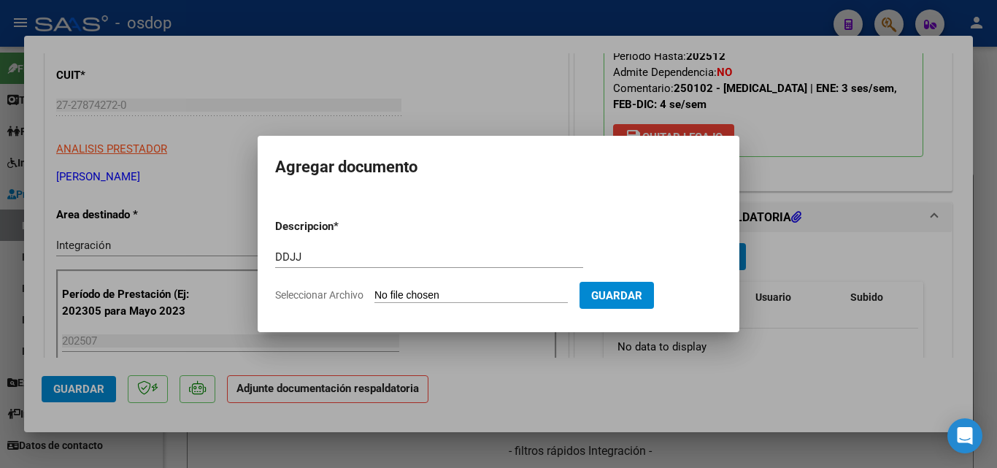
click at [403, 294] on input "Seleccionar Archivo" at bounding box center [470, 296] width 193 height 14
type input "C:\fakepath\ASISTENCIA [PERSON_NAME].pdf"
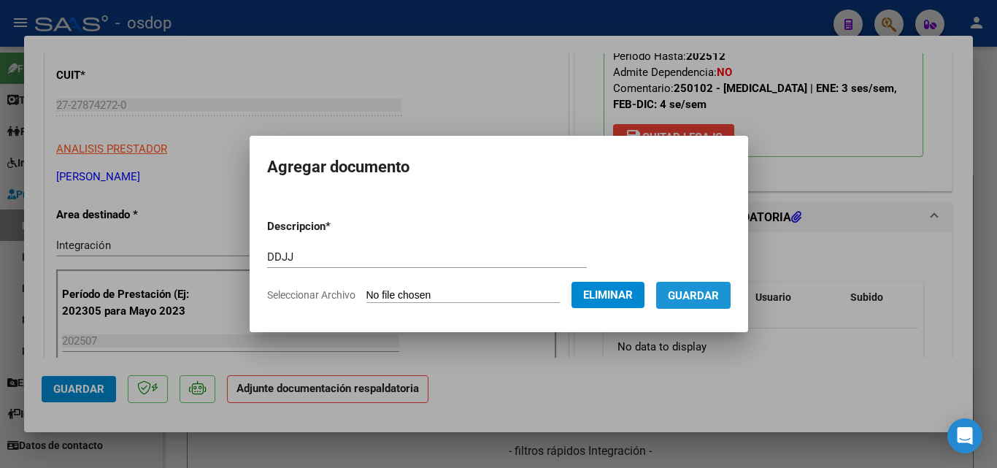
click at [707, 298] on span "Guardar" at bounding box center [693, 295] width 51 height 13
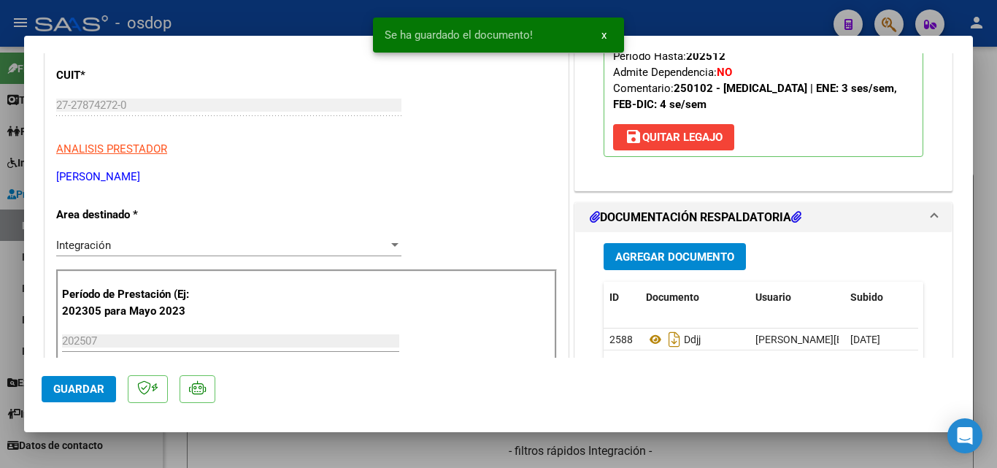
click at [655, 18] on div at bounding box center [498, 234] width 997 height 468
type input "$ 0,00"
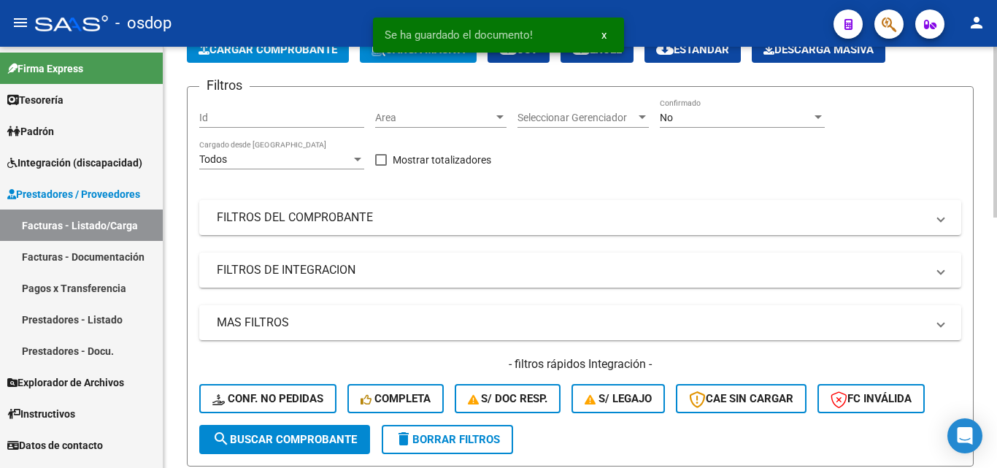
scroll to position [292, 0]
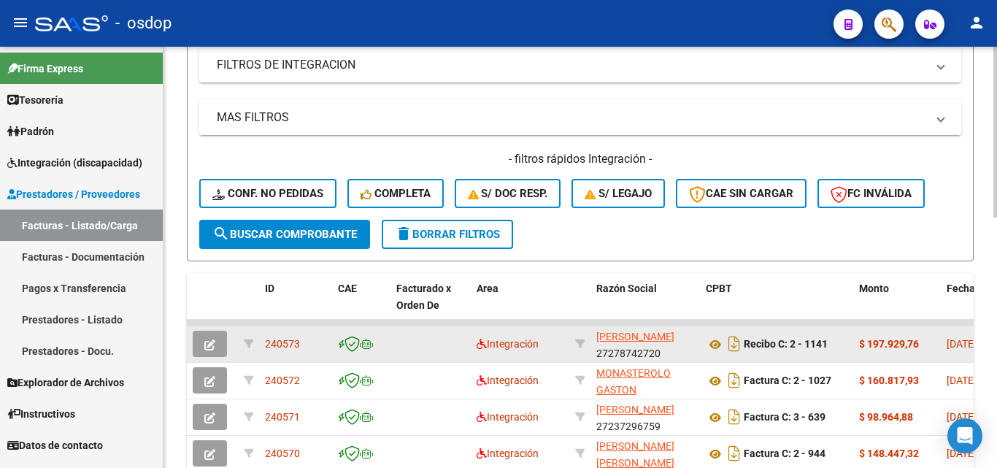
drag, startPoint x: 303, startPoint y: 342, endPoint x: 268, endPoint y: 339, distance: 35.1
click at [268, 339] on div "240573" at bounding box center [295, 344] width 61 height 17
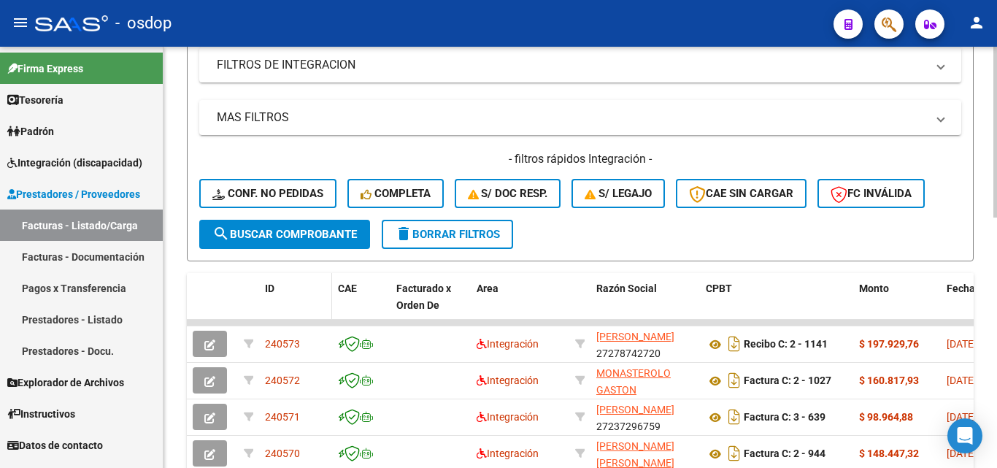
click at [305, 294] on div "ID" at bounding box center [295, 288] width 61 height 17
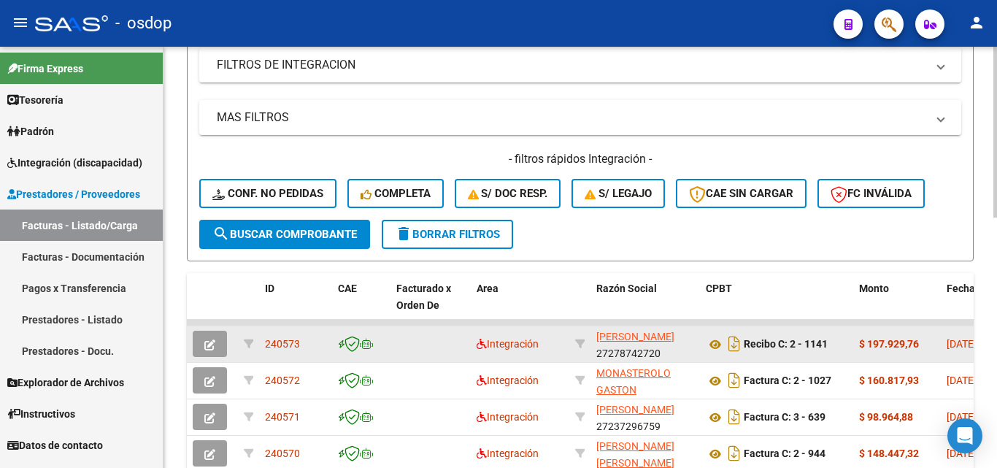
drag, startPoint x: 301, startPoint y: 343, endPoint x: 264, endPoint y: 342, distance: 36.5
click at [264, 342] on datatable-body-cell "240573" at bounding box center [295, 344] width 73 height 36
copy span "240573"
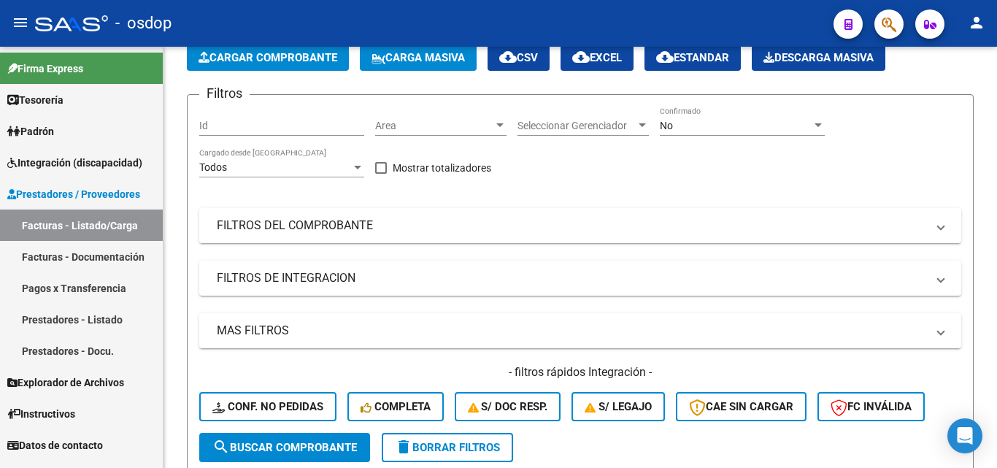
scroll to position [73, 0]
